Goal: Task Accomplishment & Management: Manage account settings

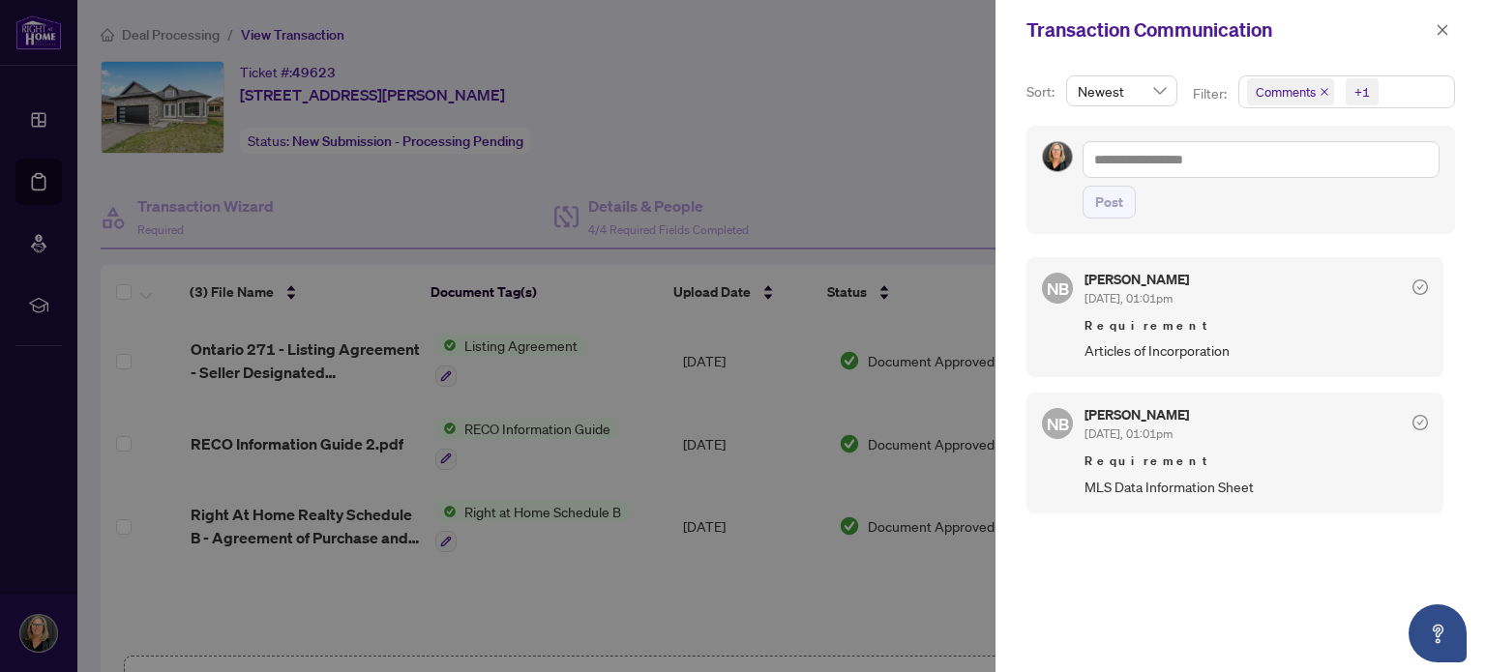
click at [709, 58] on div at bounding box center [743, 336] width 1486 height 672
click at [846, 61] on div at bounding box center [743, 336] width 1486 height 672
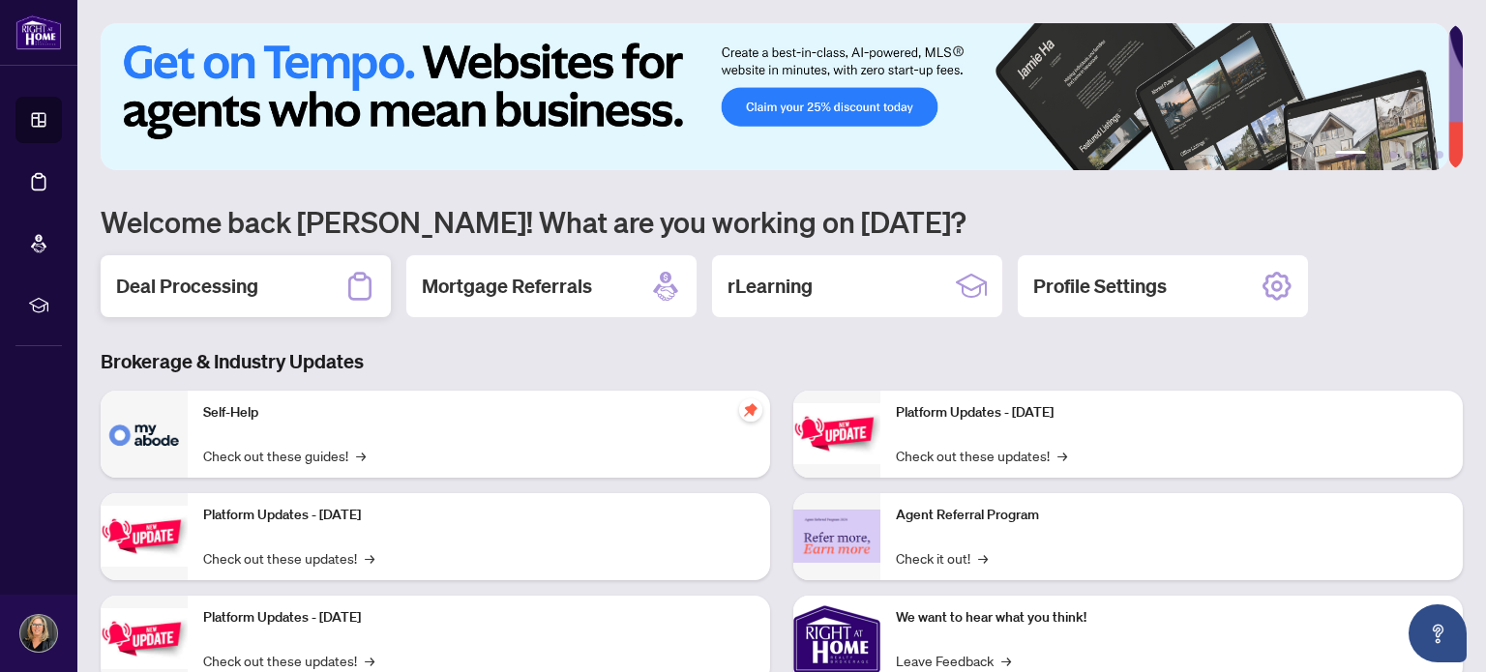
click at [193, 279] on h2 "Deal Processing" at bounding box center [187, 286] width 142 height 27
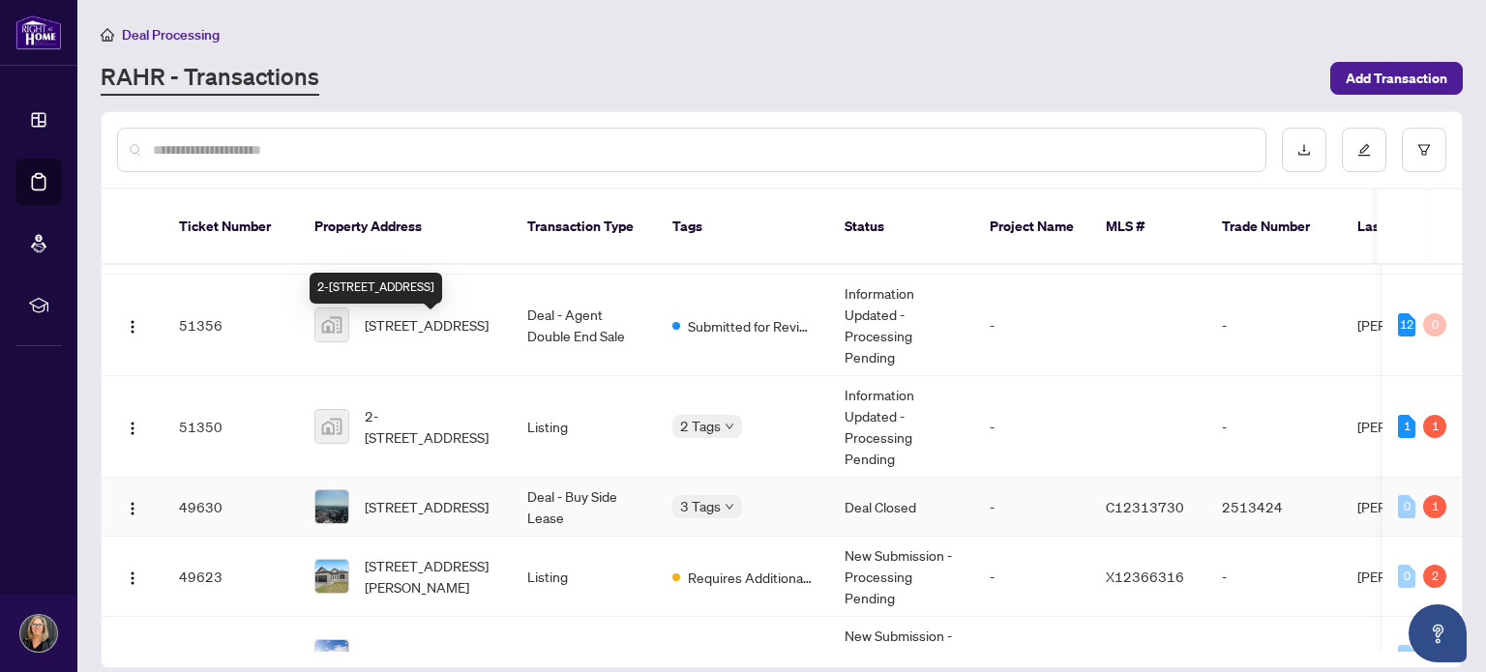
scroll to position [290, 0]
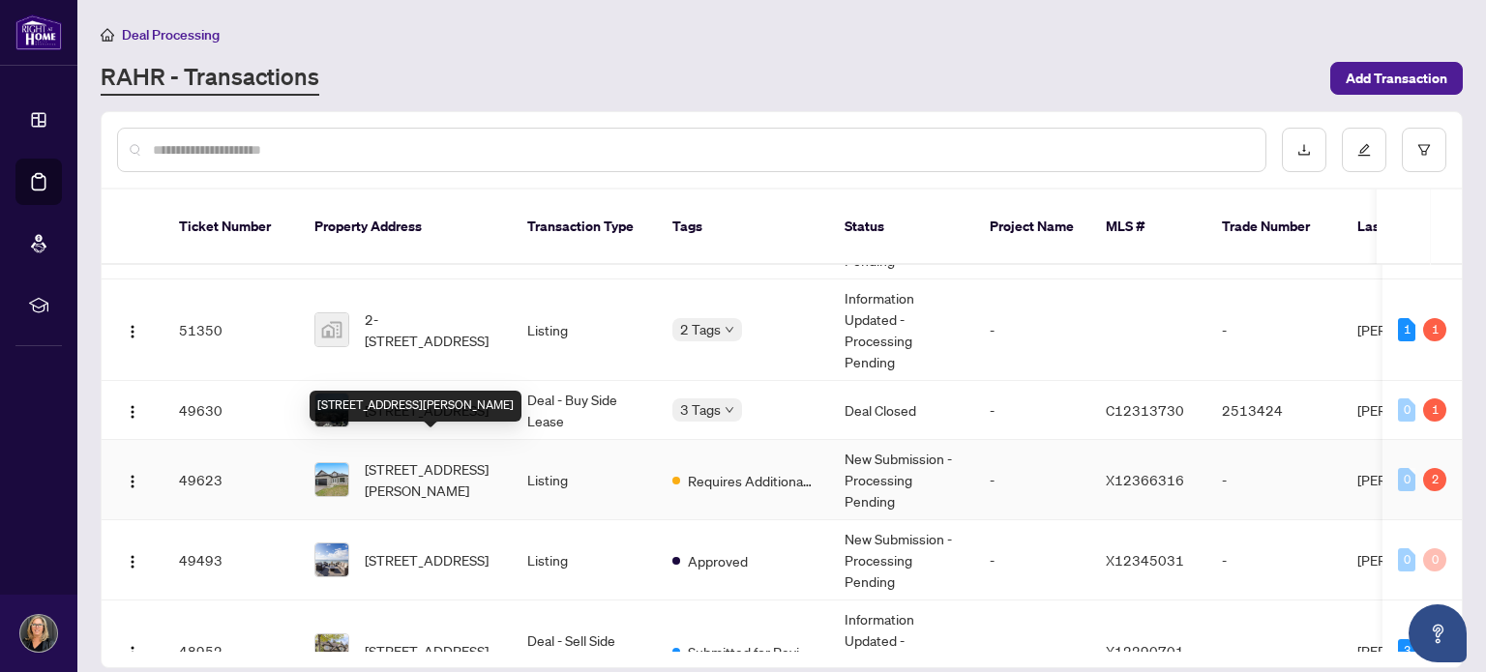
click at [435, 459] on span "[STREET_ADDRESS][PERSON_NAME]" at bounding box center [431, 480] width 132 height 43
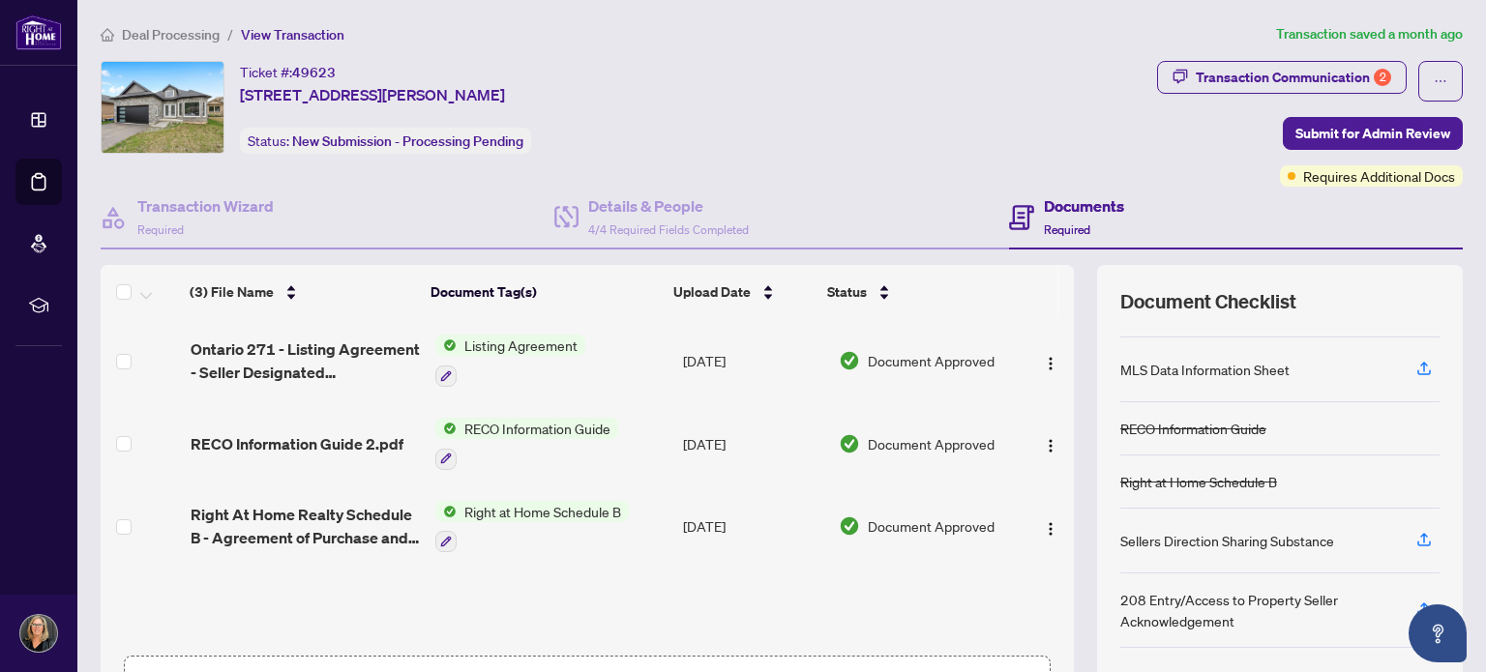
scroll to position [97, 0]
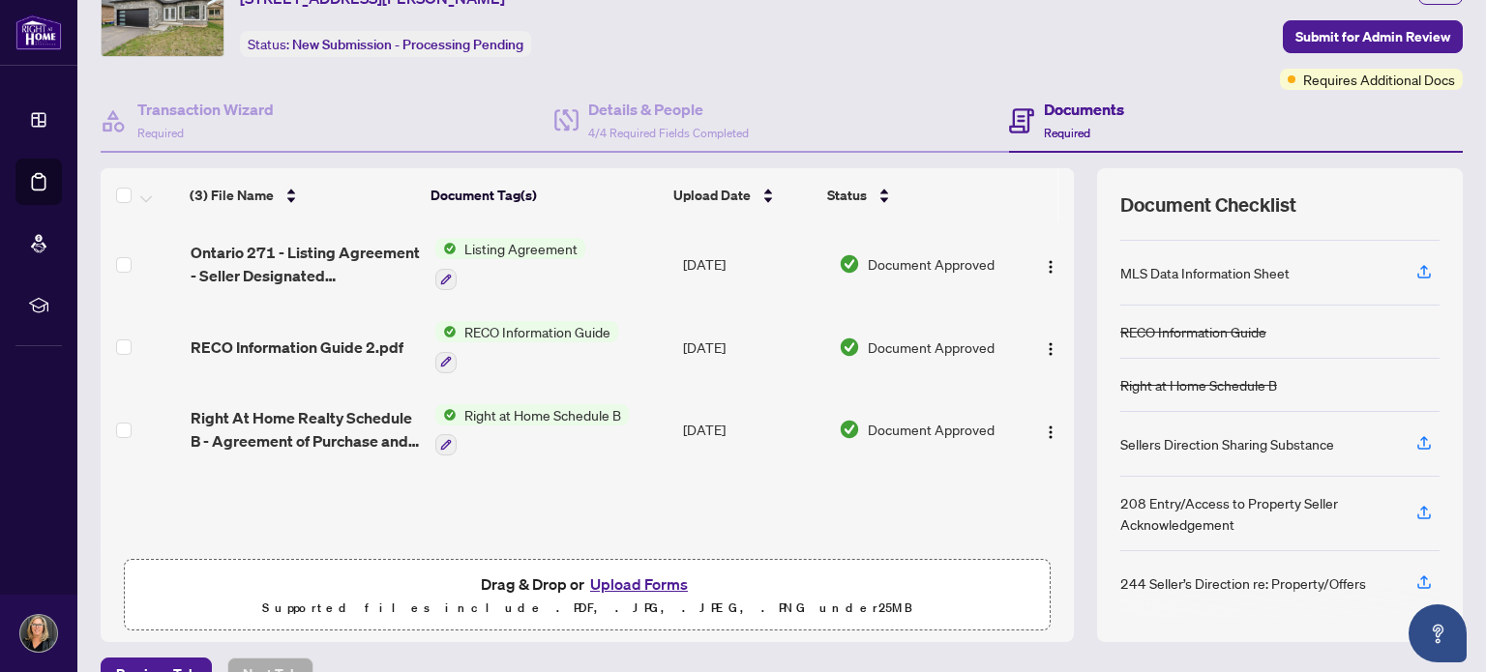
click at [608, 580] on button "Upload Forms" at bounding box center [638, 584] width 109 height 25
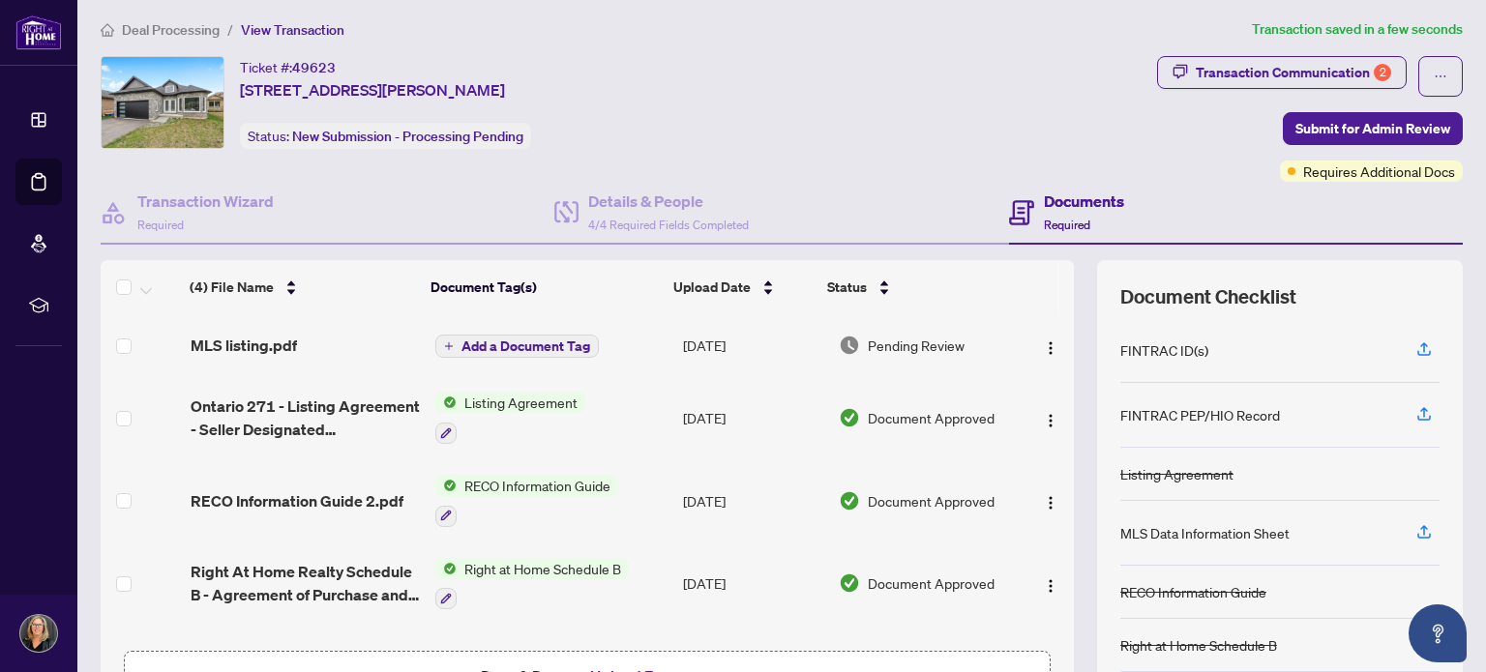
scroll to position [0, 0]
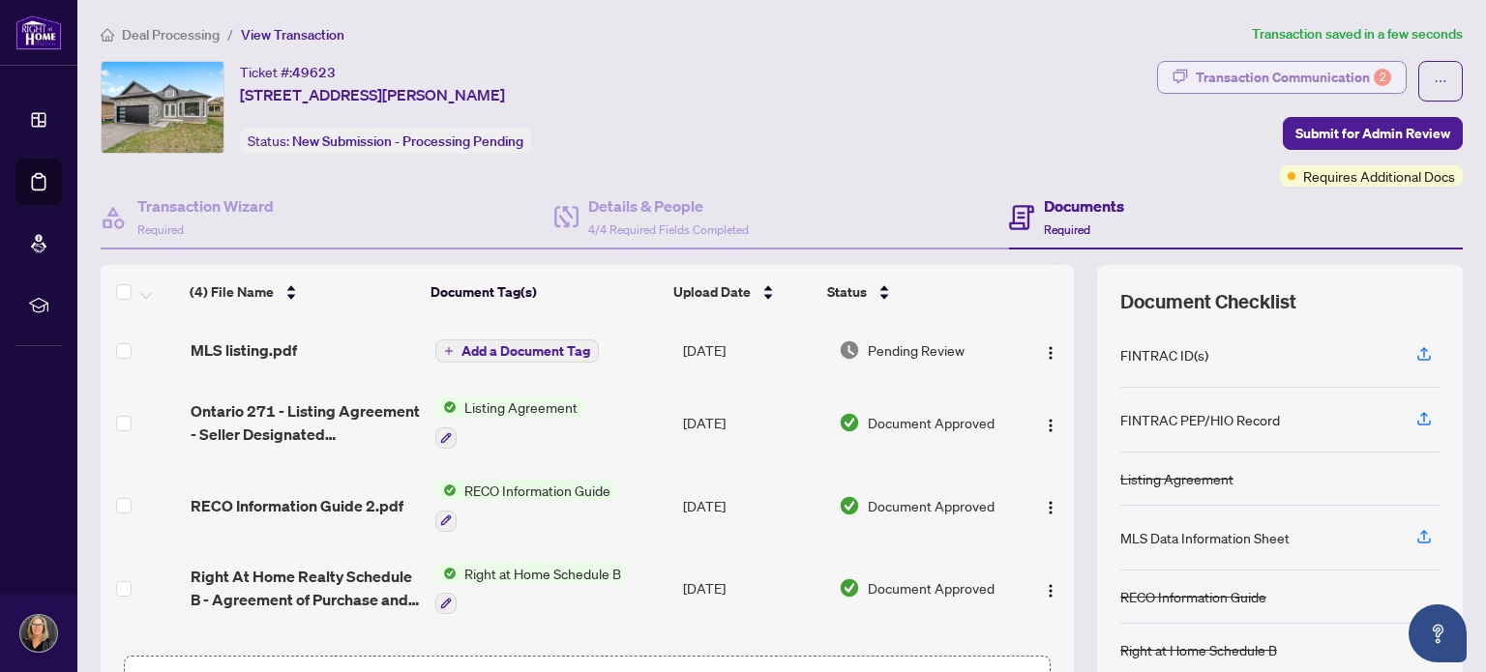
click at [1283, 69] on div "Transaction Communication 2" at bounding box center [1293, 77] width 195 height 31
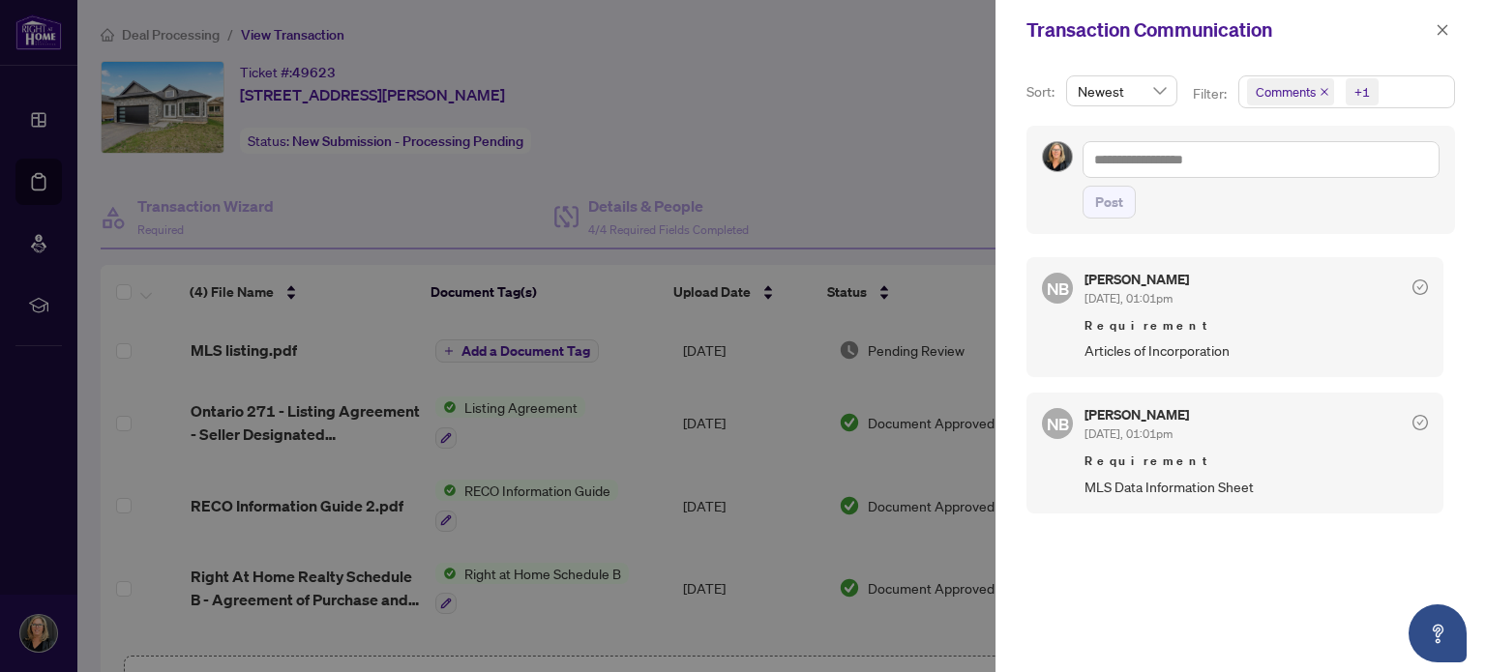
click at [804, 157] on div at bounding box center [743, 336] width 1486 height 672
